Goal: Complete application form

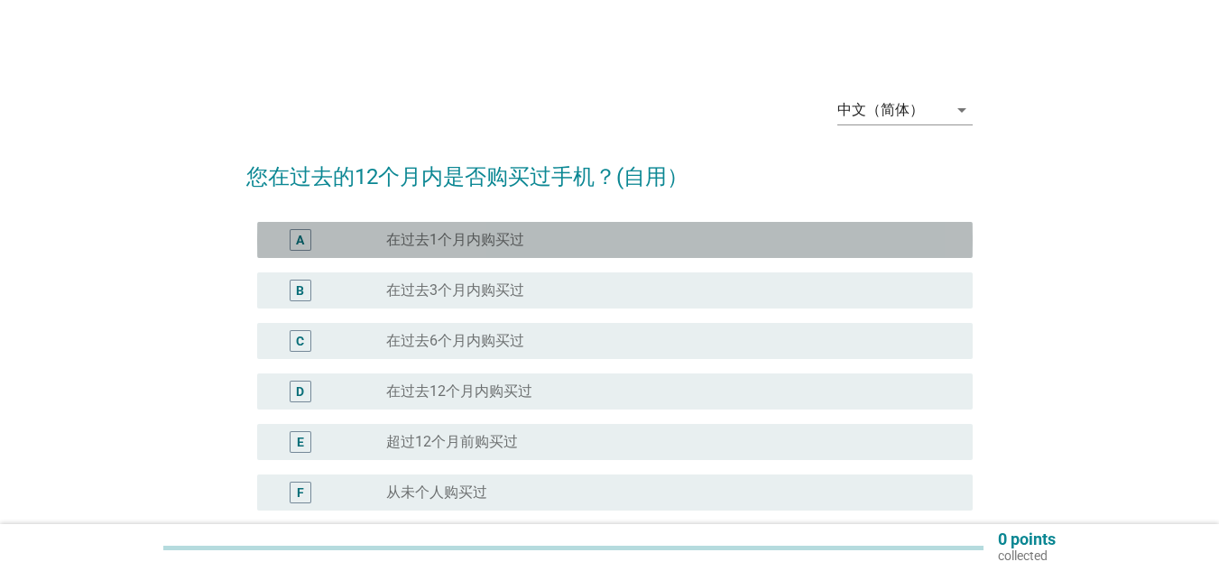
click at [797, 225] on div "A radio_button_unchecked 在过去1个月内购买过" at bounding box center [615, 240] width 716 height 36
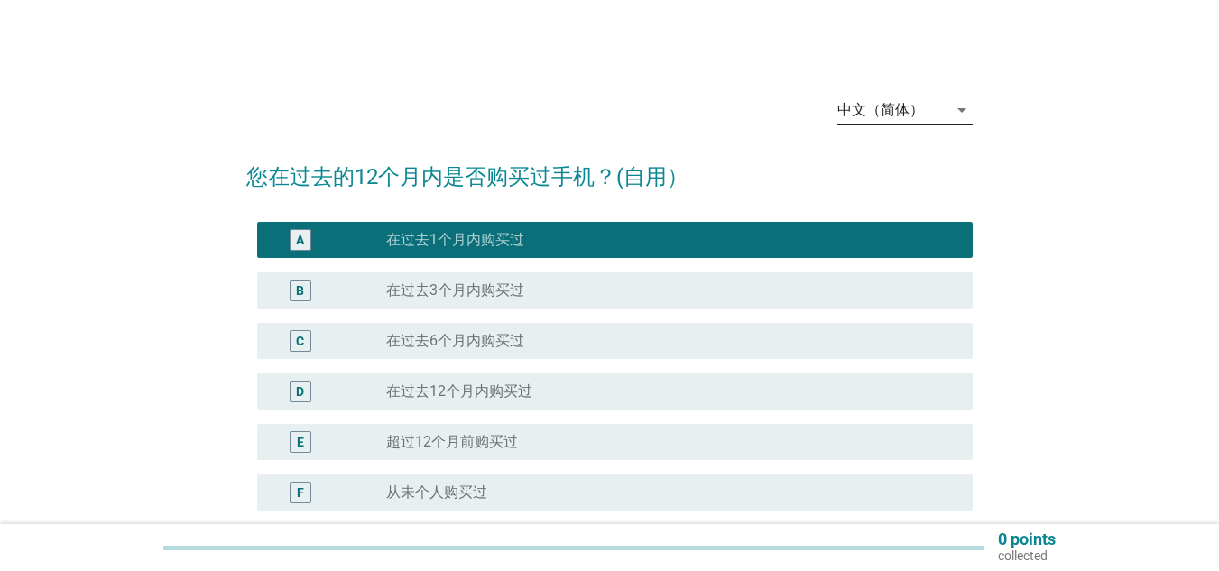
click at [960, 108] on icon "arrow_drop_down" at bounding box center [962, 110] width 22 height 22
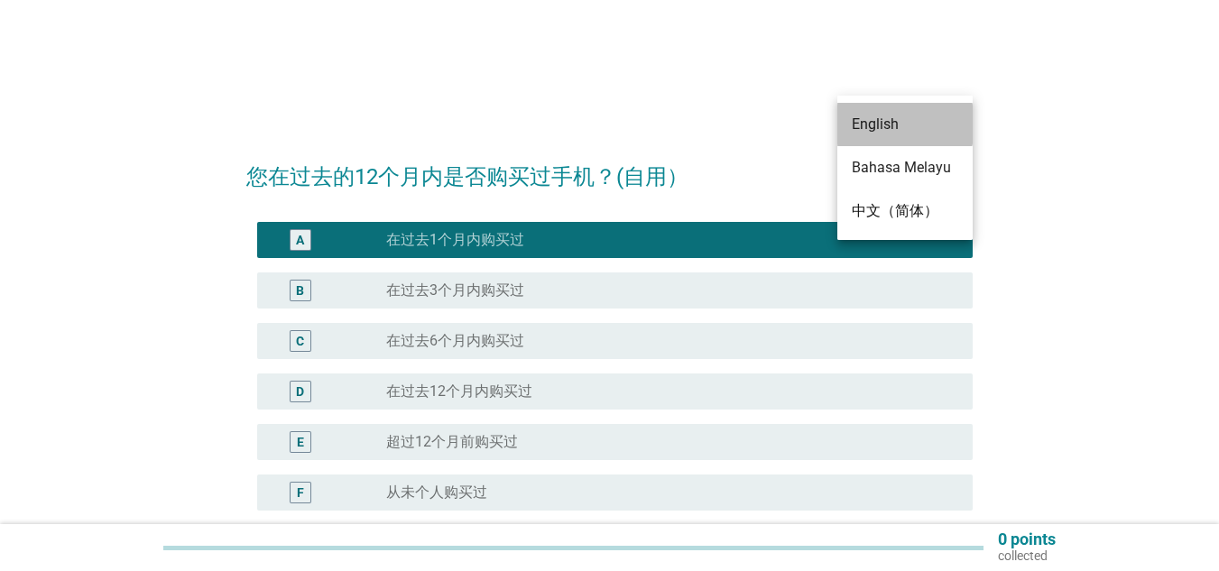
click at [929, 127] on div "English" at bounding box center [905, 125] width 107 height 22
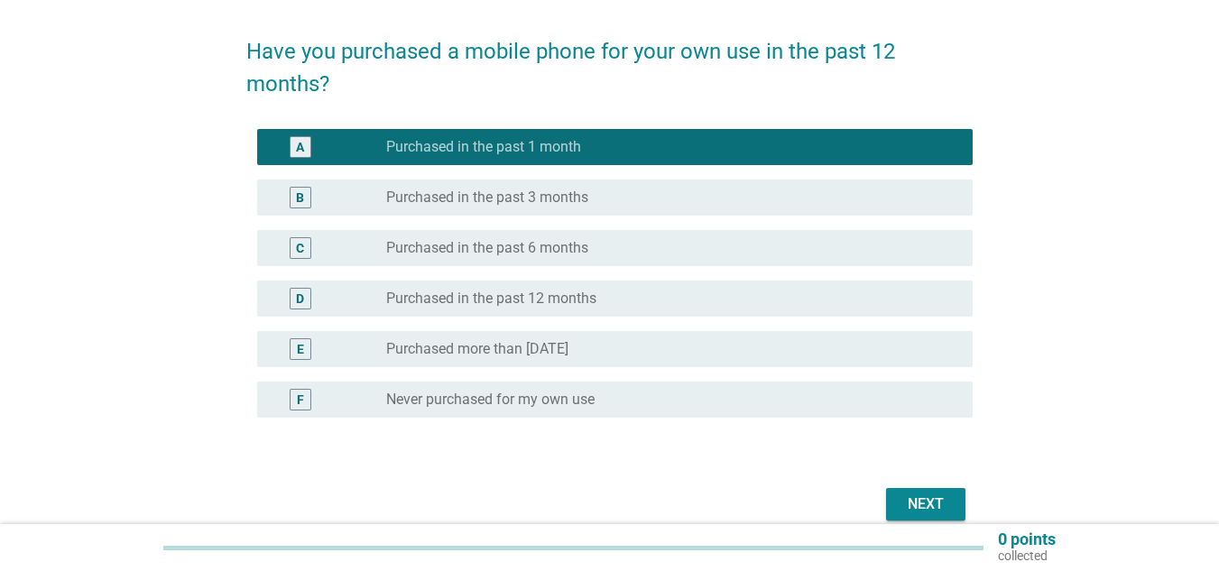
scroll to position [209, 0]
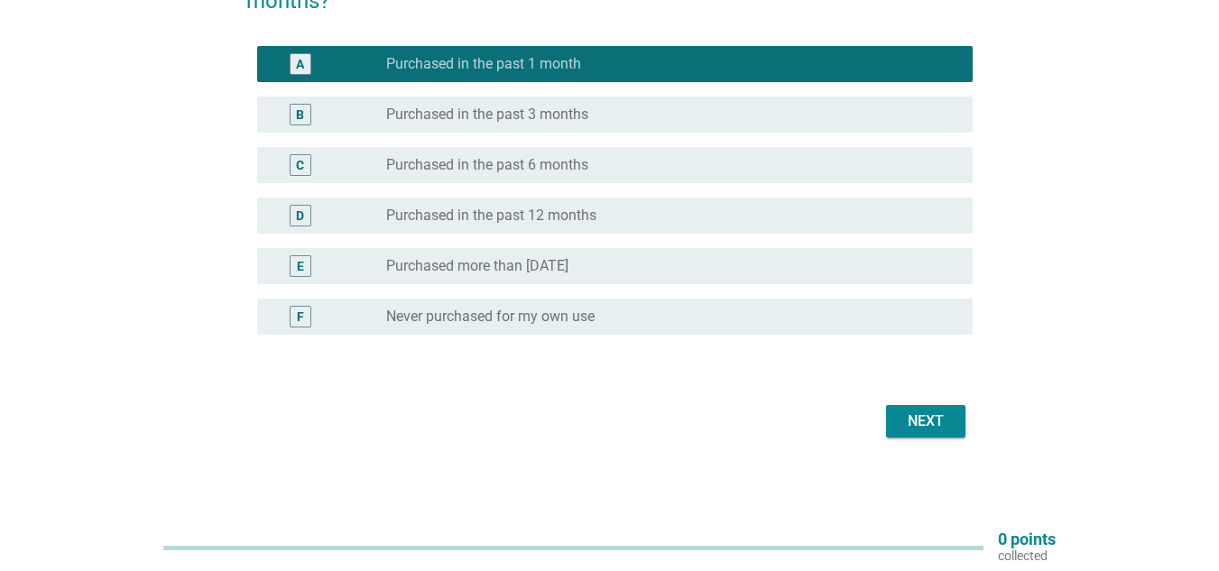
click at [929, 432] on button "Next" at bounding box center [925, 421] width 79 height 32
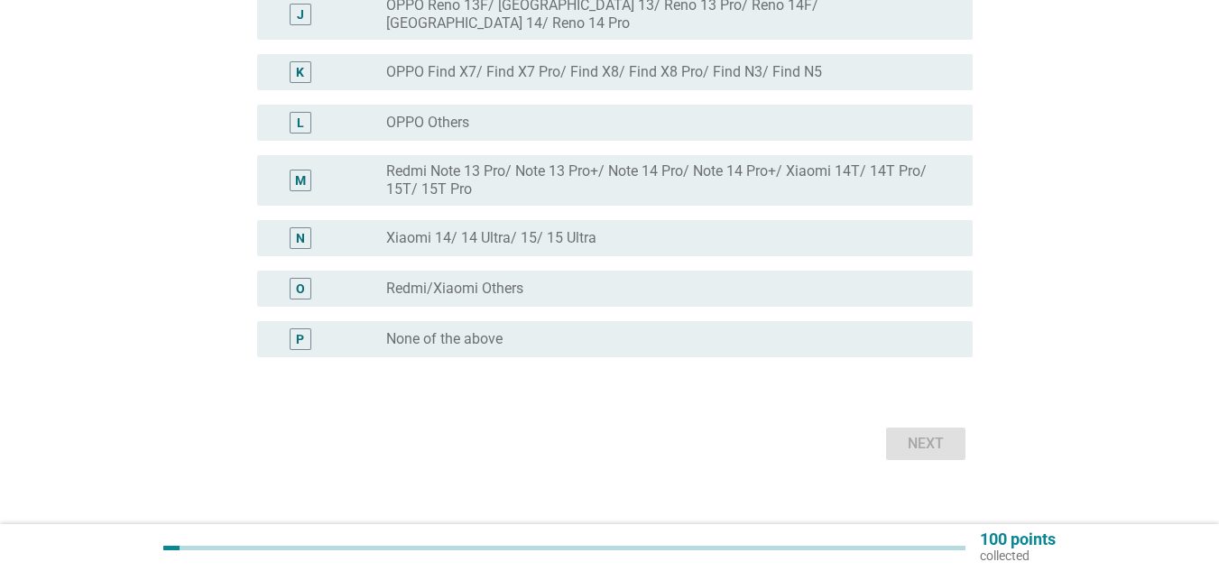
scroll to position [710, 0]
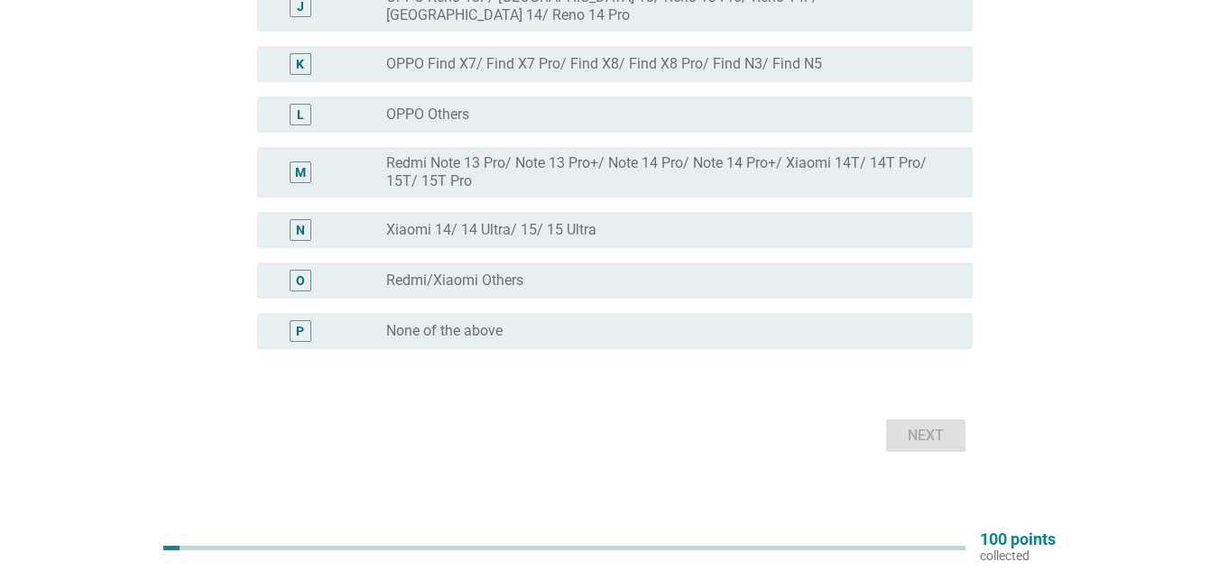
click at [514, 313] on div "P radio_button_unchecked None of the above" at bounding box center [615, 331] width 716 height 36
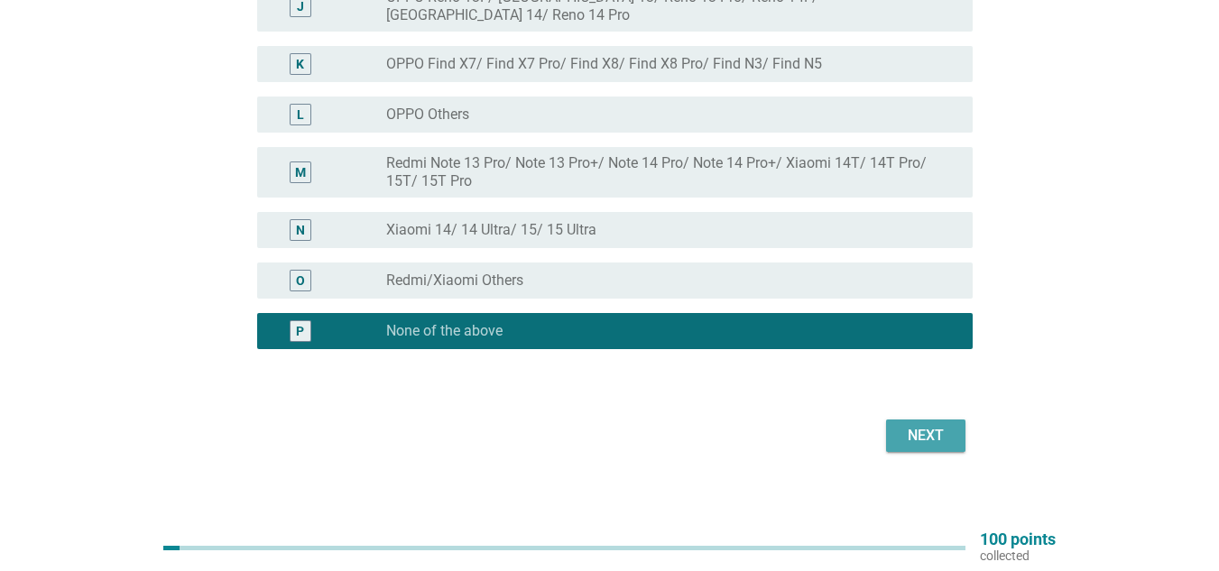
click at [936, 425] on div "Next" at bounding box center [926, 436] width 51 height 22
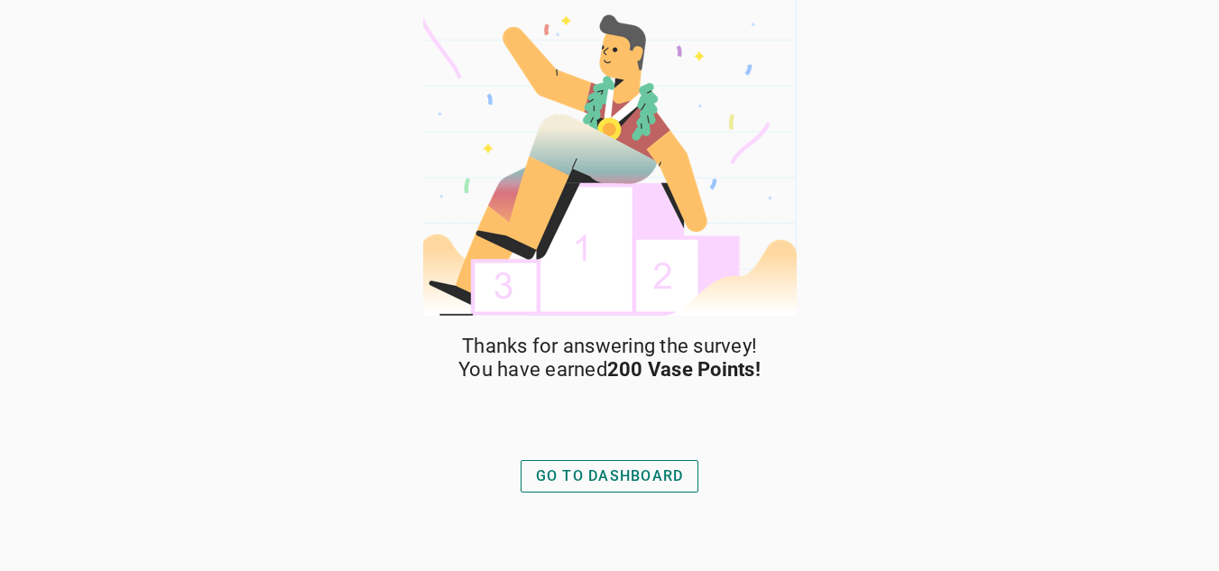
click at [567, 481] on div "GO TO DASHBOARD" at bounding box center [610, 477] width 148 height 22
